Goal: Obtain resource: Download file/media

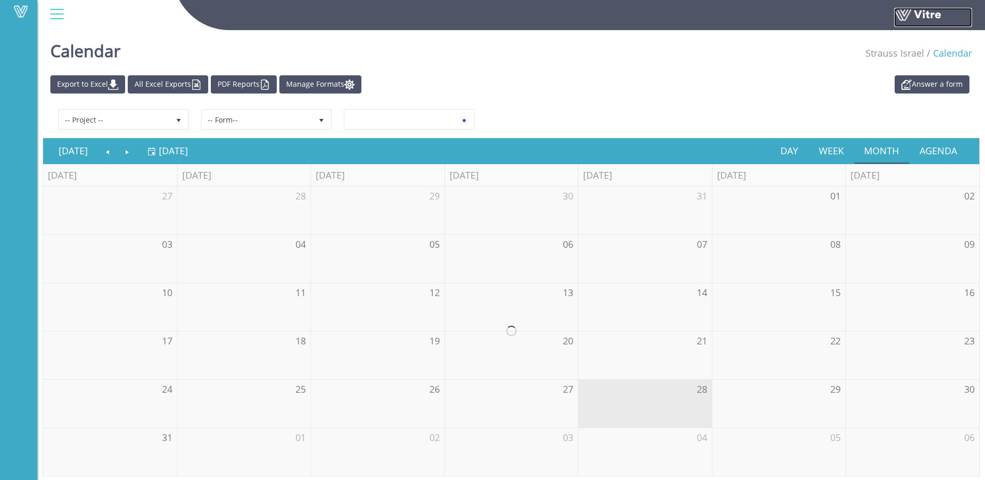
click at [909, 21] on link at bounding box center [933, 17] width 78 height 19
click at [253, 88] on link "PDF Reports" at bounding box center [244, 84] width 66 height 18
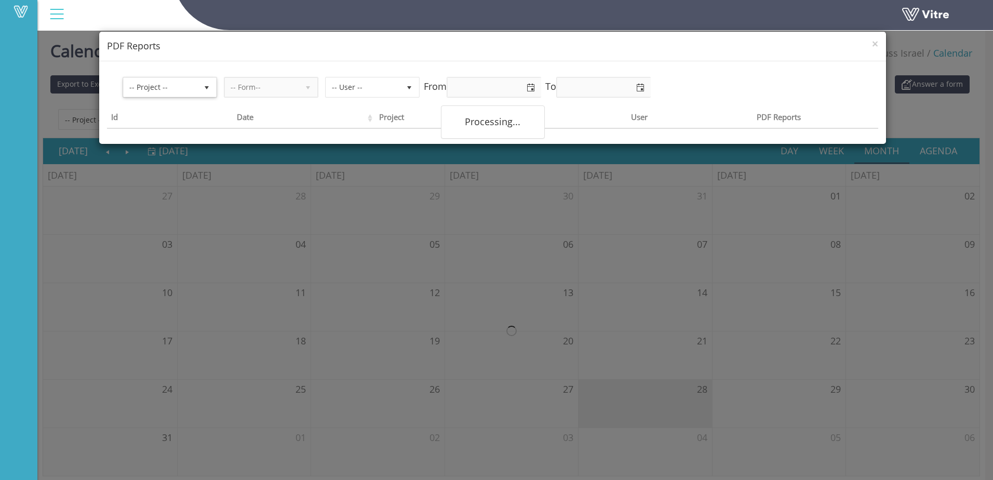
click at [195, 94] on span "-- Project --" at bounding box center [161, 87] width 74 height 19
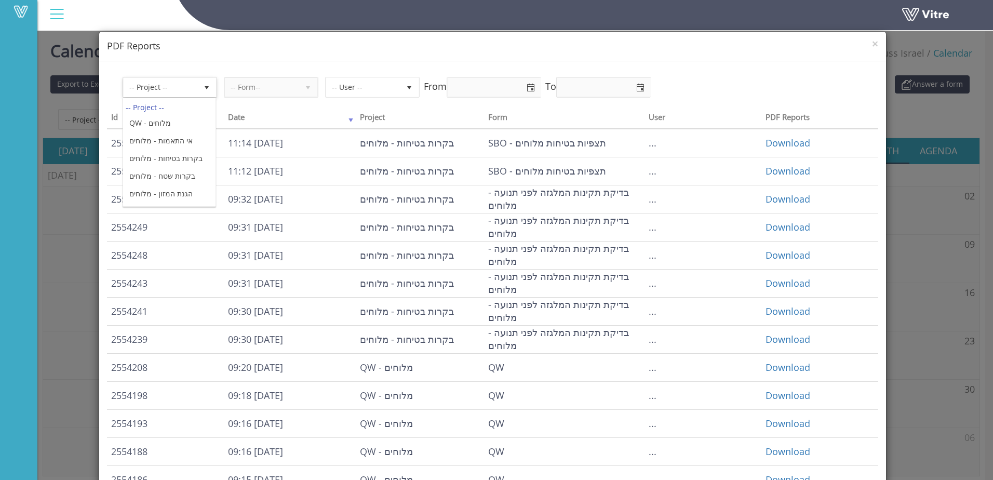
click at [302, 112] on th "Date" at bounding box center [290, 119] width 132 height 20
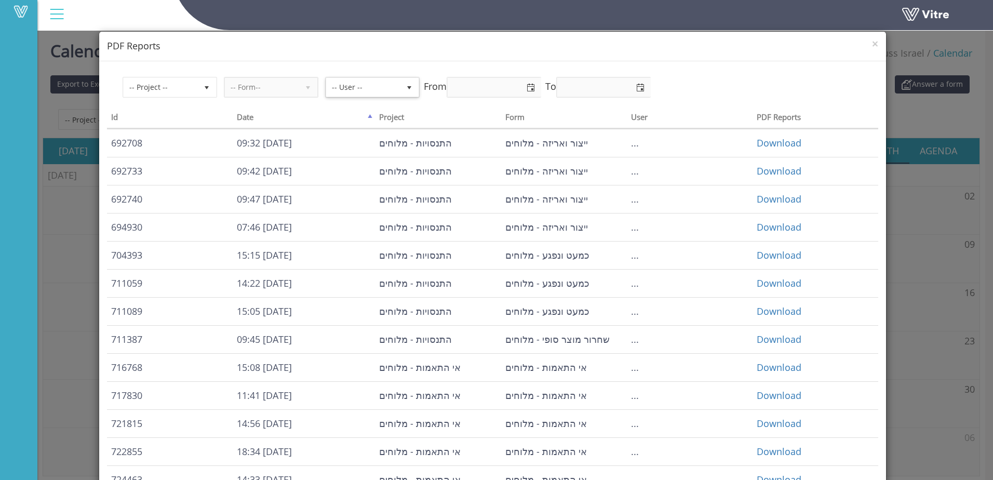
click at [404, 77] on span "-- User --" at bounding box center [372, 87] width 93 height 20
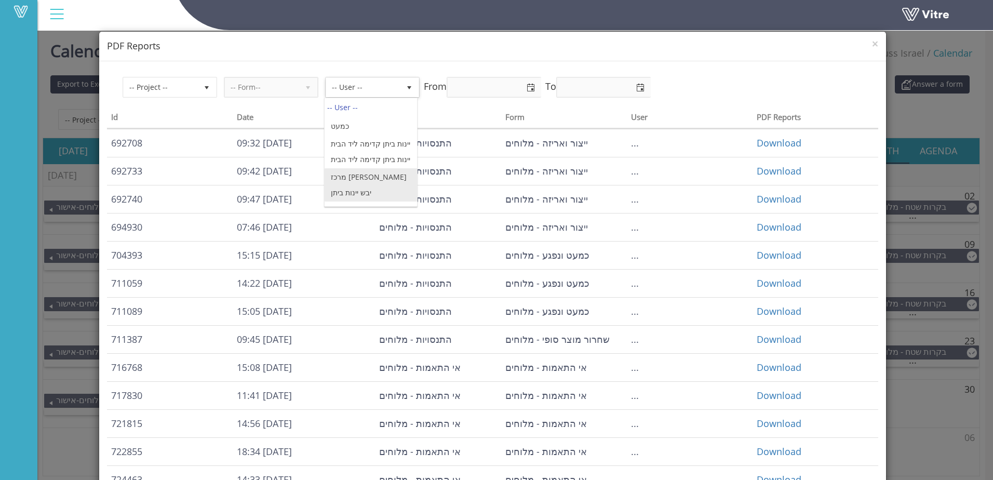
scroll to position [260, 0]
click at [411, 87] on span "select" at bounding box center [409, 88] width 8 height 8
click at [351, 87] on span "-- User --" at bounding box center [363, 87] width 74 height 19
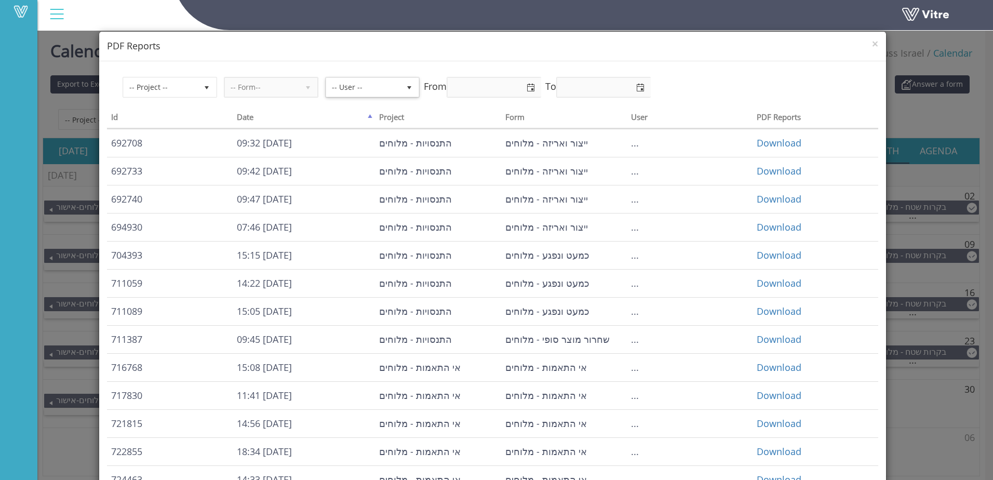
click at [351, 87] on span "-- User --" at bounding box center [363, 87] width 74 height 19
click at [351, 87] on span "[PERSON_NAME]" at bounding box center [363, 87] width 74 height 19
click at [350, 87] on span "[PERSON_NAME]" at bounding box center [363, 87] width 74 height 19
click at [409, 86] on span "select" at bounding box center [409, 88] width 8 height 8
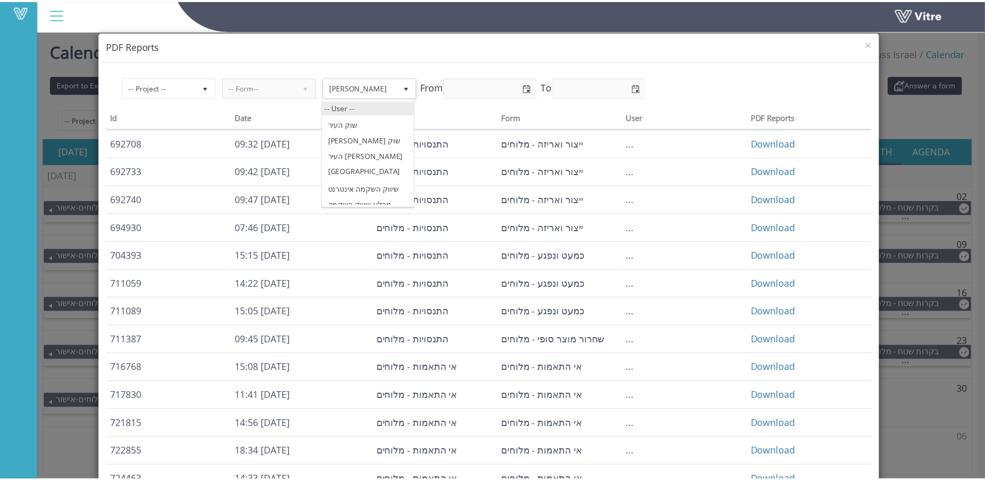
scroll to position [0, 0]
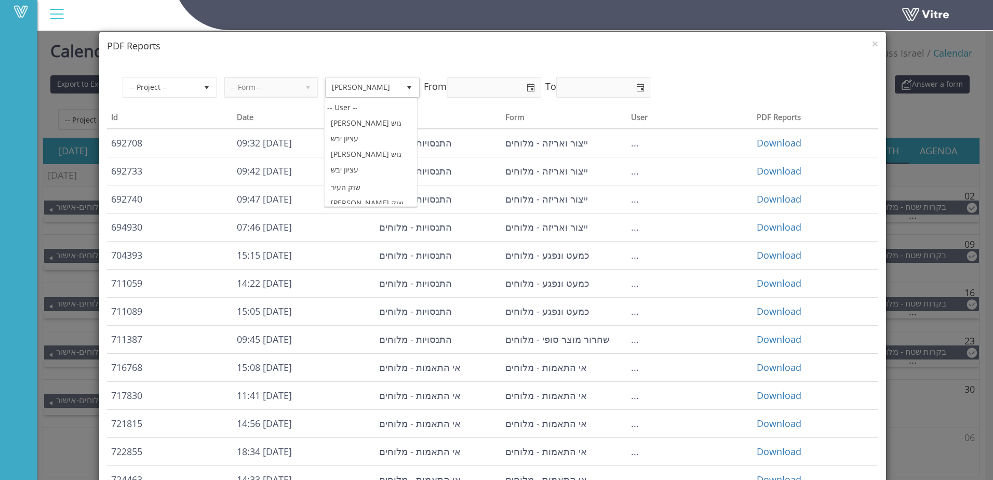
click at [388, 87] on span "[PERSON_NAME]" at bounding box center [363, 87] width 74 height 19
click at [861, 43] on h4 "PDF Reports" at bounding box center [493, 46] width 772 height 14
click at [863, 43] on h4 "PDF Reports" at bounding box center [493, 46] width 772 height 14
click at [872, 45] on span "×" at bounding box center [875, 43] width 6 height 15
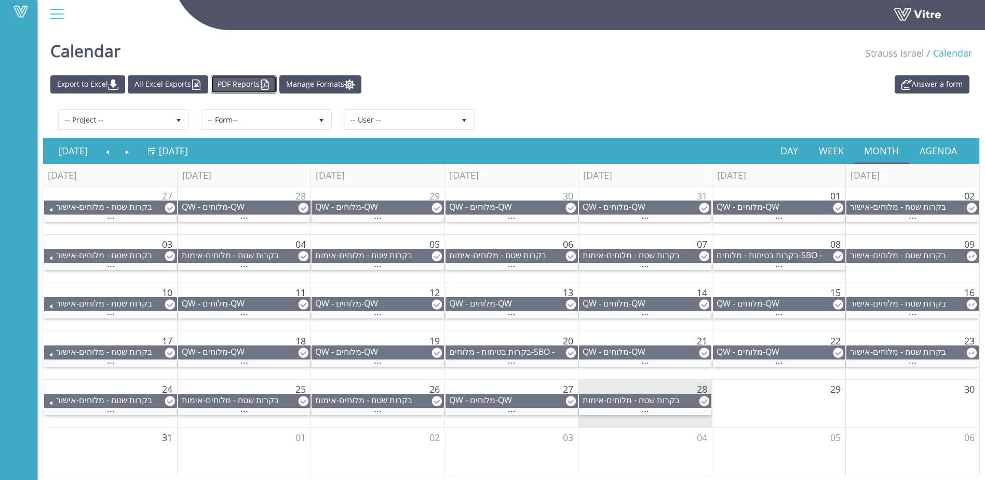
click at [272, 85] on link "PDF Reports" at bounding box center [244, 84] width 66 height 18
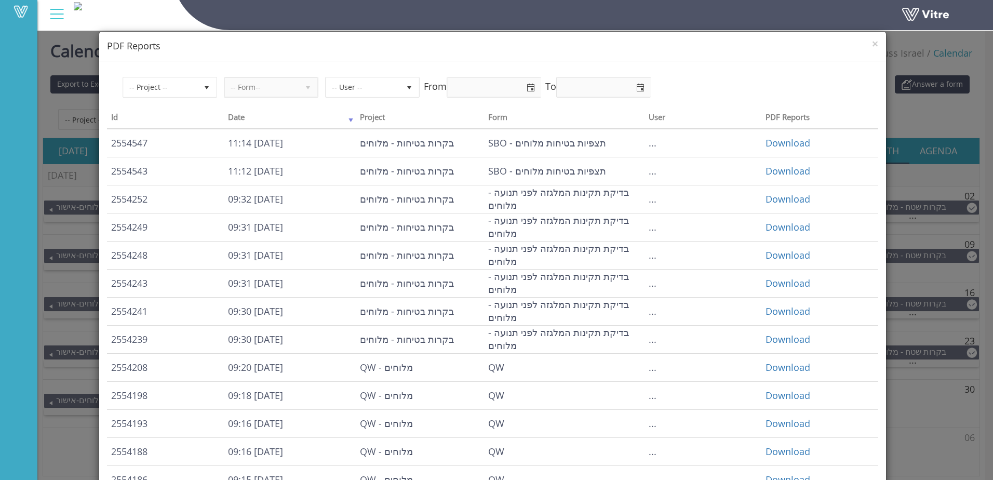
click at [878, 43] on div "× PDF Reports" at bounding box center [492, 47] width 787 height 30
click at [872, 47] on span "×" at bounding box center [875, 43] width 6 height 15
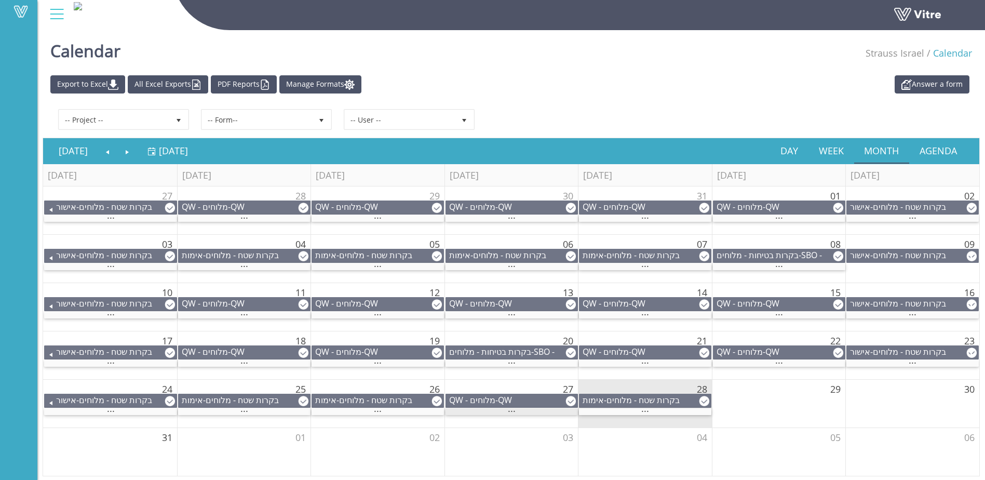
click at [508, 409] on span "..." at bounding box center [512, 408] width 8 height 11
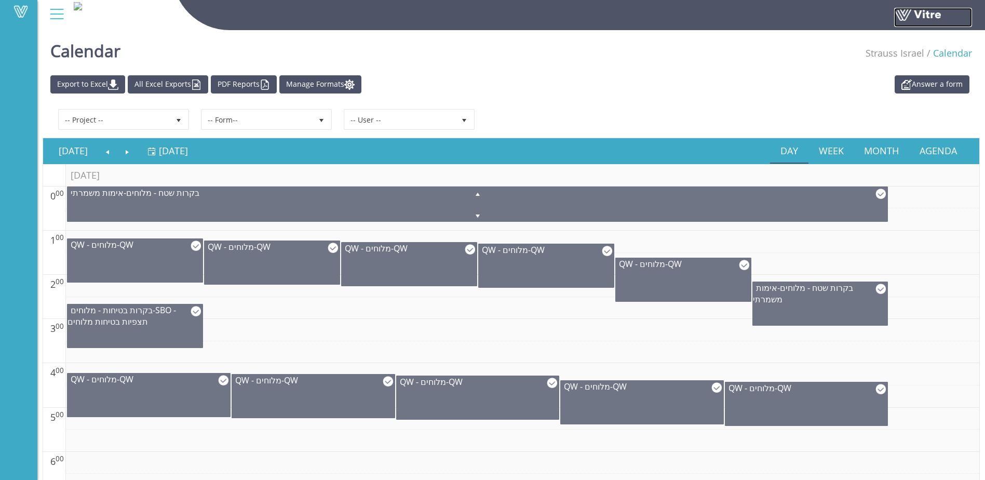
click at [936, 17] on link at bounding box center [933, 17] width 78 height 19
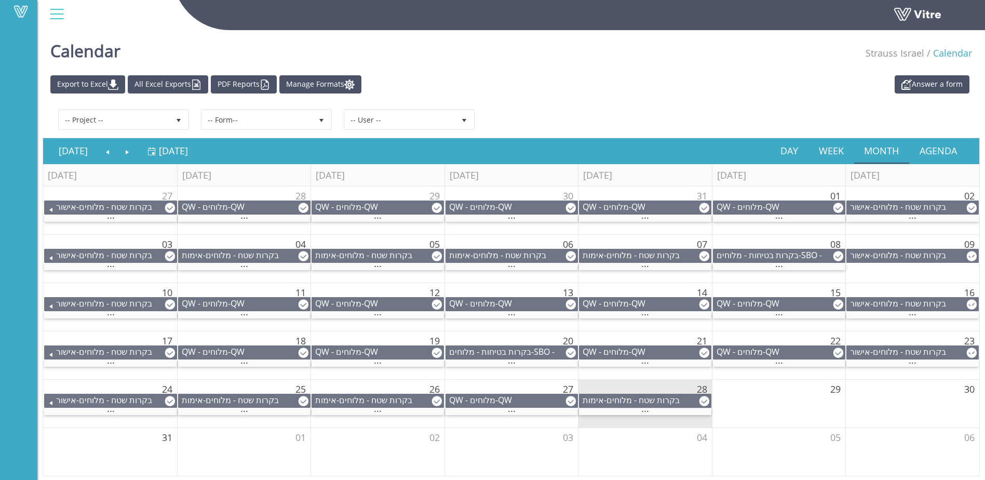
click at [55, 16] on div at bounding box center [56, 14] width 23 height 28
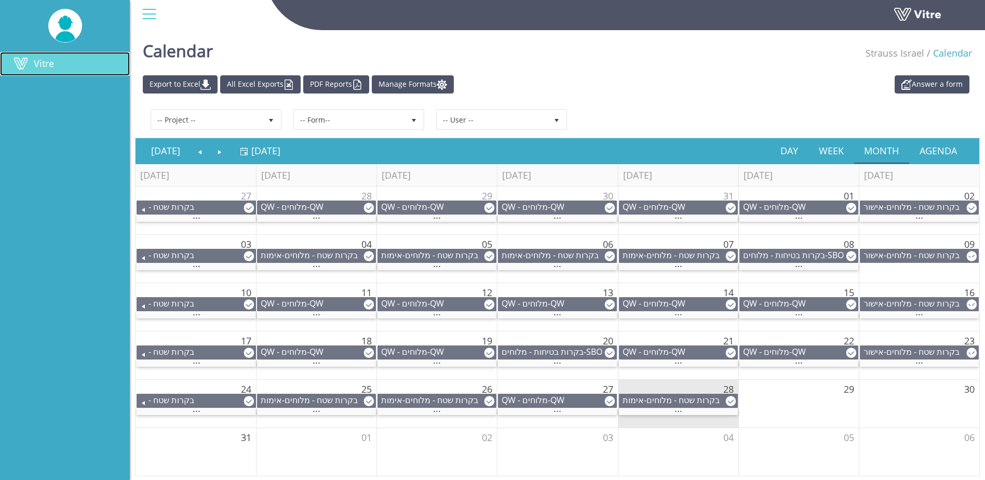
click at [49, 63] on span "Vitre" at bounding box center [44, 63] width 20 height 12
